Goal: Task Accomplishment & Management: Use online tool/utility

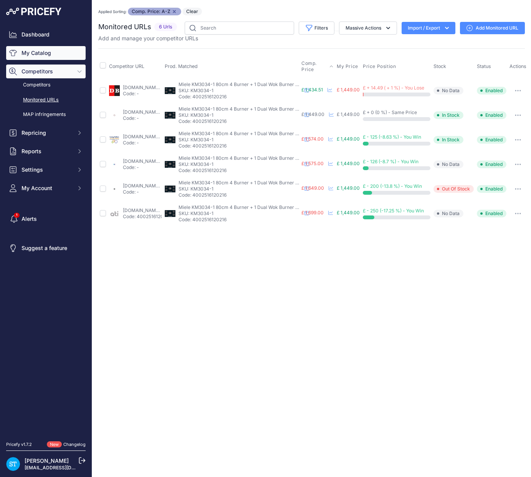
click at [35, 55] on link "My Catalog" at bounding box center [46, 53] width 80 height 14
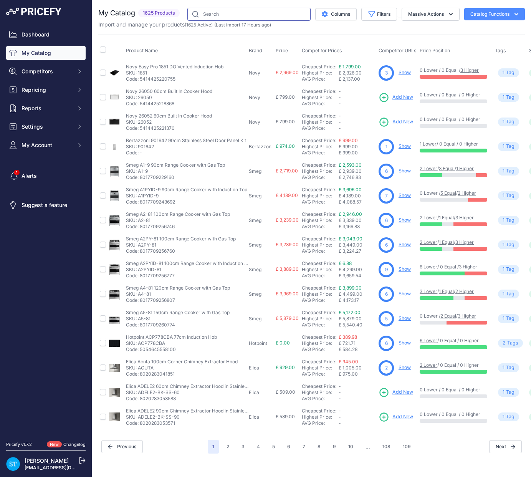
click at [232, 12] on input "text" at bounding box center [248, 14] width 123 height 13
paste input "EVS7010-MABL"
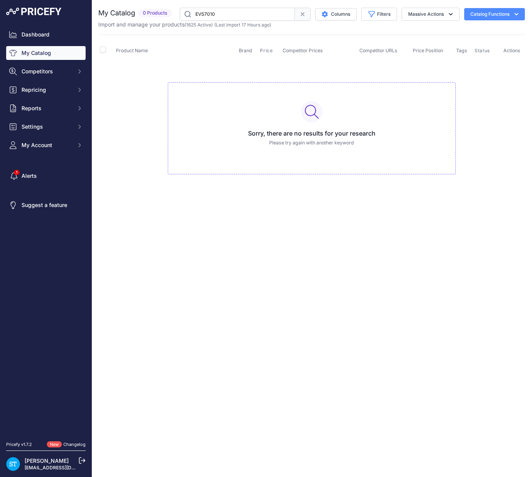
type input "EVS7010"
